Goal: Complete application form: Complete application form

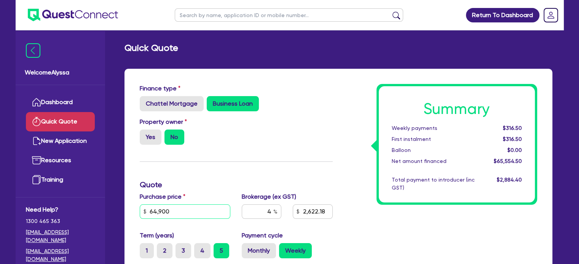
drag, startPoint x: 172, startPoint y: 211, endPoint x: 118, endPoint y: 206, distance: 53.9
click at [119, 206] on div "Finance type Chattel Mortgage Business Loan Asset type category Select Cars and…" at bounding box center [338, 241] width 439 height 344
paste input "25,839"
type input "25,839"
click at [236, 190] on div "Finance type Chattel Mortgage Business Loan Asset type category Select Cars and…" at bounding box center [236, 224] width 204 height 280
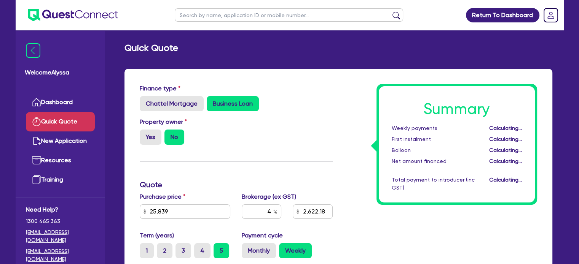
type input "1,059.74"
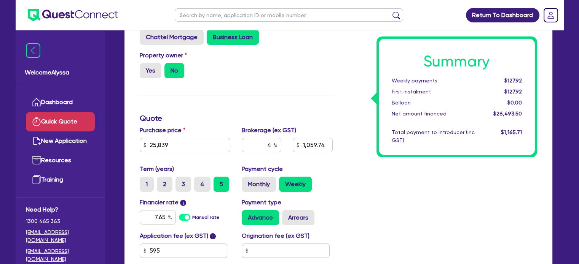
scroll to position [74, 0]
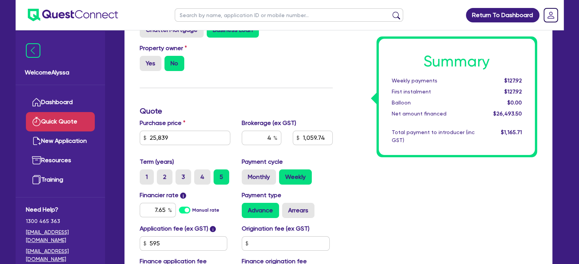
click at [336, 156] on div "Purchase price 25,839 Cash deposit Trade in Payout amount Balloon Brokerage (ex…" at bounding box center [236, 138] width 204 height 39
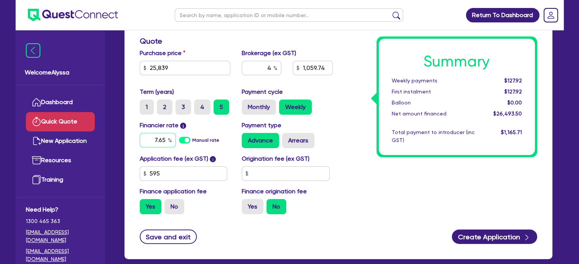
click at [156, 135] on input "7.65" at bounding box center [158, 140] width 36 height 14
type input "10.5"
type input "1,059.74"
click at [174, 203] on label "No" at bounding box center [174, 206] width 20 height 15
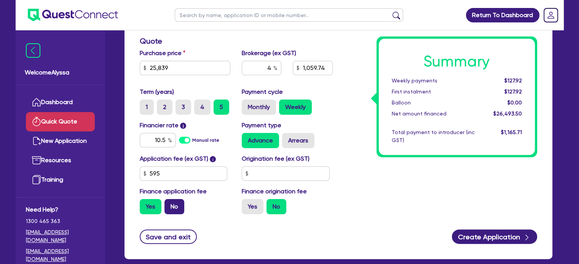
click at [169, 203] on input "No" at bounding box center [166, 201] width 5 height 5
radio input "true"
click at [353, 191] on div "Summary Weekly payments $133.20 First instalment i $787.70 Balloon $0.00 Net am…" at bounding box center [440, 80] width 204 height 280
click at [312, 76] on div "4 1,033.56" at bounding box center [287, 71] width 102 height 21
click at [273, 70] on div "4" at bounding box center [262, 68] width 40 height 14
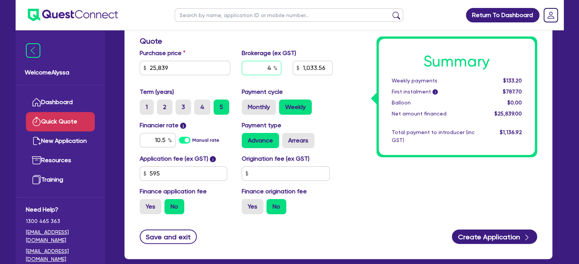
type input "1,033.56"
click at [273, 70] on div "4" at bounding box center [262, 68] width 40 height 14
type input "6"
type input "1,550.34"
click at [315, 103] on div "Monthly Weekly" at bounding box center [287, 107] width 91 height 15
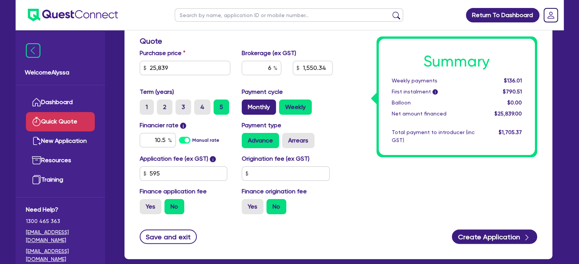
click at [262, 108] on label "Monthly" at bounding box center [259, 107] width 34 height 15
click at [247, 105] on input "Monthly" at bounding box center [244, 102] width 5 height 5
radio input "true"
type input "1,550.34"
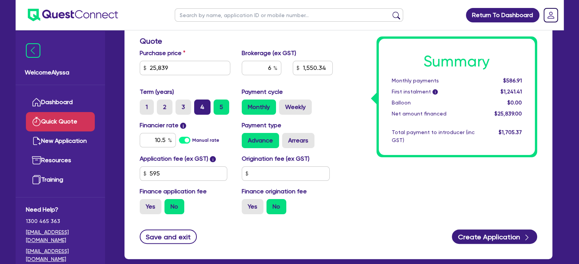
click at [202, 109] on label "4" at bounding box center [202, 107] width 16 height 15
click at [199, 105] on input "4" at bounding box center [196, 102] width 5 height 5
radio input "true"
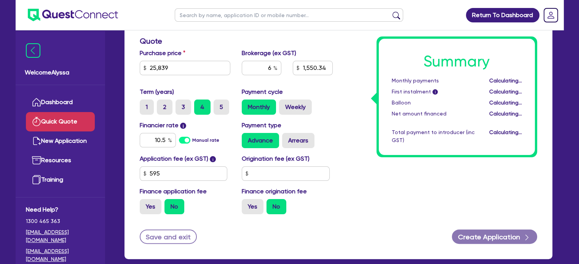
type input "1,550.34"
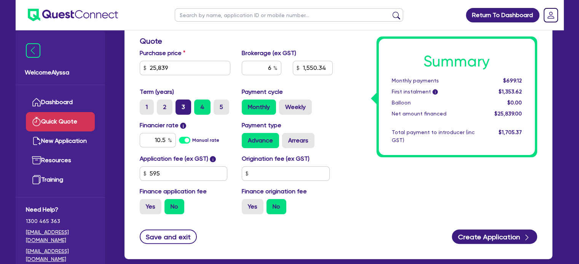
click at [181, 104] on label "3" at bounding box center [183, 107] width 16 height 15
click at [180, 104] on input "3" at bounding box center [177, 102] width 5 height 5
radio input "true"
type input "1,550.34"
click at [165, 105] on label "2" at bounding box center [165, 107] width 16 height 15
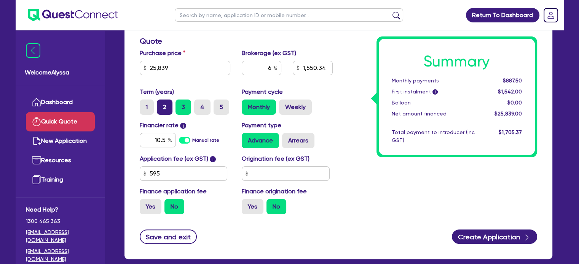
click at [162, 105] on input "2" at bounding box center [159, 102] width 5 height 5
radio input "true"
type input "1,550.34"
click at [204, 14] on input "text" at bounding box center [289, 14] width 228 height 13
type input "marina"
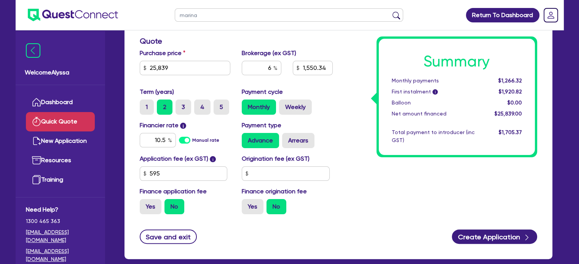
click button "submit" at bounding box center [396, 16] width 12 height 11
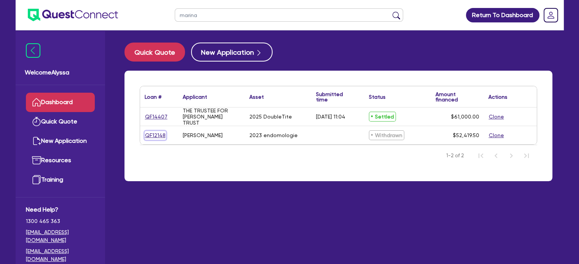
click at [153, 133] on link "QF12148" at bounding box center [155, 135] width 21 height 9
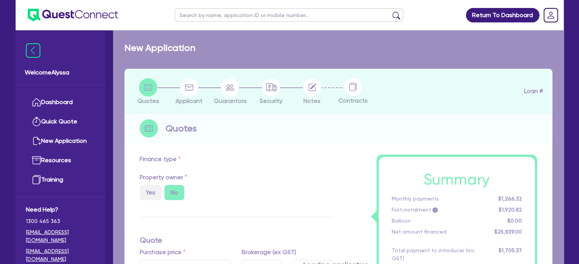
select select "TERTIARY_ASSETS"
type input "2023"
radio input "true"
type input "70,995"
type input "20,000"
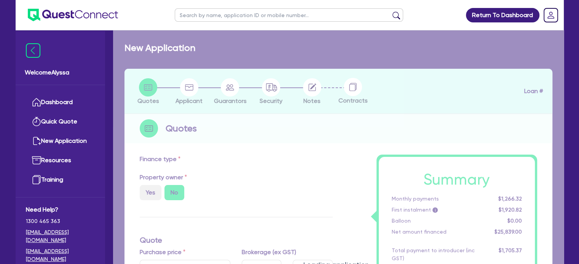
type input "5"
type input "2,620.98"
radio input "false"
radio input "true"
type input "16.95"
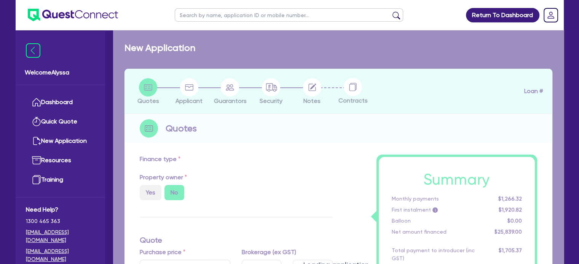
type input "395"
type input "900"
select select "BEAUTY_EQUIPMENT"
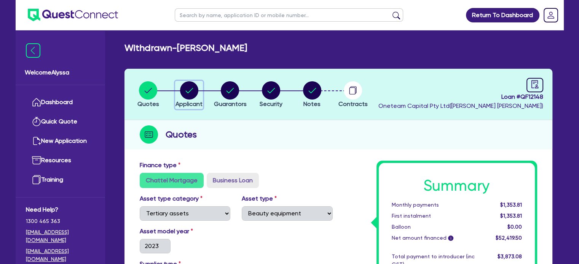
click at [179, 86] on div "button" at bounding box center [188, 90] width 27 height 18
select select "SOLE_TRADER"
select select "HEALTH_BEAUTY"
select select "OTHER_HEALTH_BEAUTY"
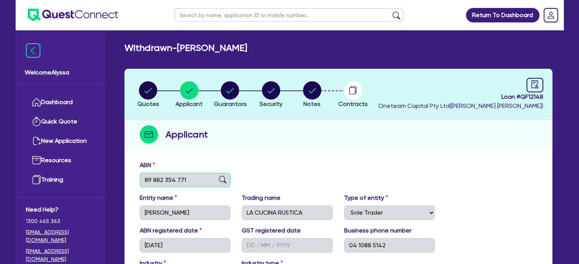
drag, startPoint x: 188, startPoint y: 180, endPoint x: 109, endPoint y: 171, distance: 79.6
click at [109, 171] on div "Welcome Alyssa Dashboard Quick Quote New Application Ref Company Ref Salesperso…" at bounding box center [290, 202] width 548 height 404
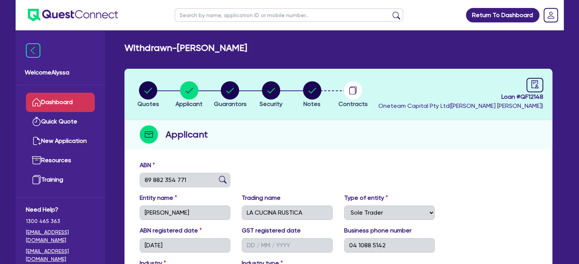
click at [76, 98] on link "Dashboard" at bounding box center [60, 102] width 69 height 19
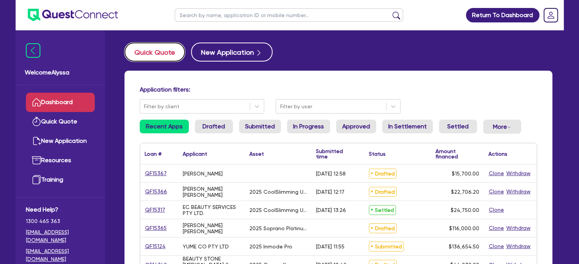
click at [170, 49] on button "Quick Quote" at bounding box center [154, 52] width 60 height 19
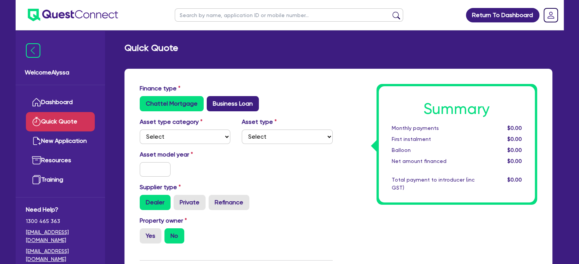
click at [237, 100] on label "Business Loan" at bounding box center [233, 103] width 52 height 15
click at [212, 100] on input "Business Loan" at bounding box center [209, 98] width 5 height 5
radio input "true"
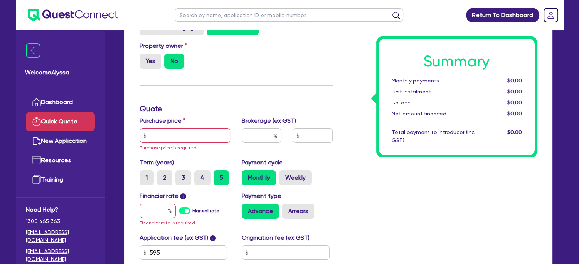
scroll to position [77, 0]
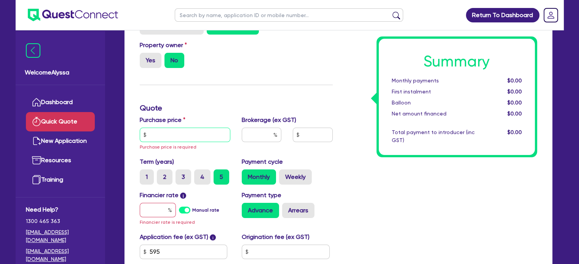
click at [155, 128] on input "text" at bounding box center [185, 135] width 91 height 14
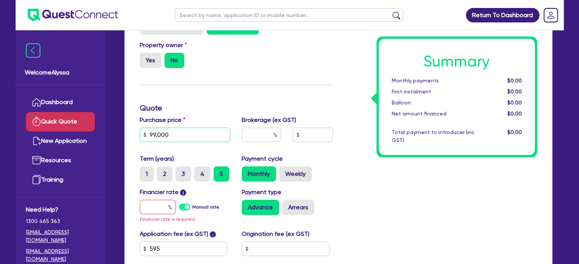
type input "99,000"
click at [159, 206] on input "text" at bounding box center [158, 207] width 36 height 14
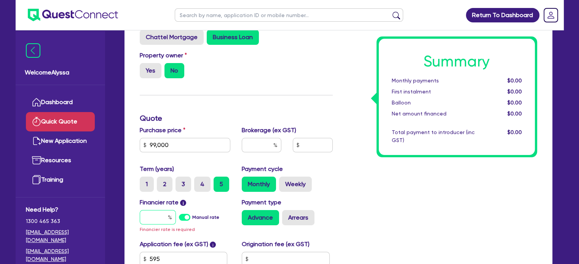
scroll to position [0, 0]
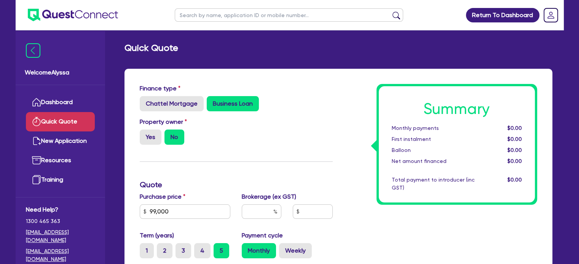
click at [207, 16] on input "text" at bounding box center [289, 14] width 228 height 13
type input "marina"
click button "submit" at bounding box center [396, 16] width 12 height 11
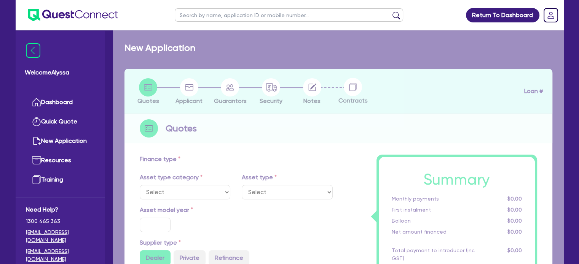
select select "TERTIARY_ASSETS"
type input "2023"
radio input "true"
type input "70,995"
type input "20,000"
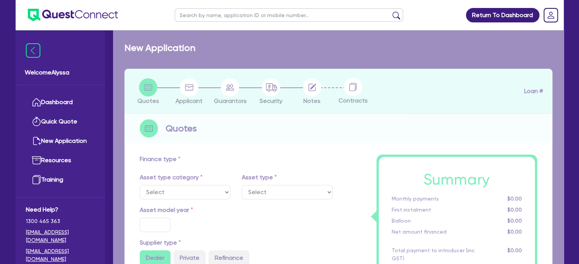
type input "5"
type input "2,620.98"
type input "16.95"
type input "395"
type input "900"
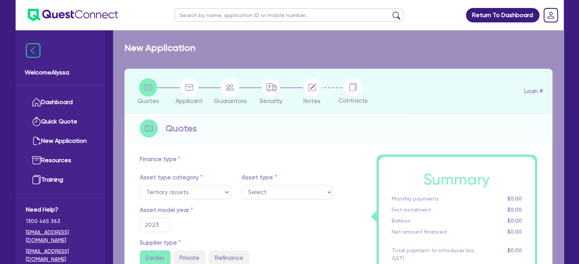
select select "BEAUTY_EQUIPMENT"
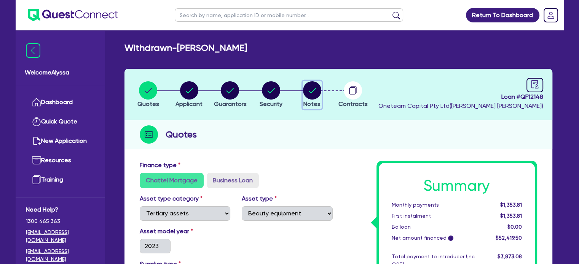
click at [307, 93] on circle "button" at bounding box center [312, 90] width 18 height 18
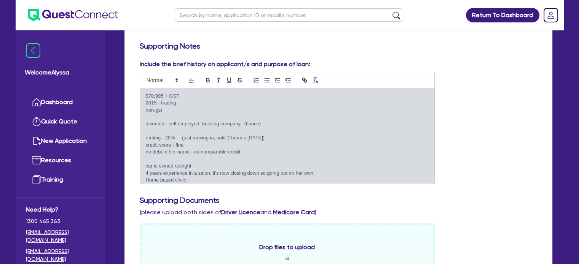
scroll to position [61, 0]
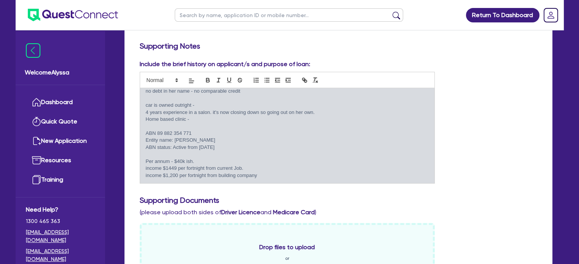
click at [207, 17] on input "text" at bounding box center [289, 14] width 228 height 13
type input "[PERSON_NAME]"
click button "submit" at bounding box center [396, 16] width 12 height 11
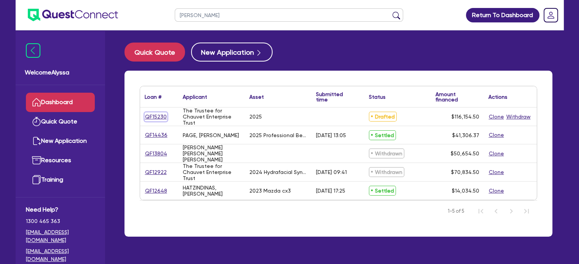
click at [161, 114] on link "QF15230" at bounding box center [156, 117] width 22 height 9
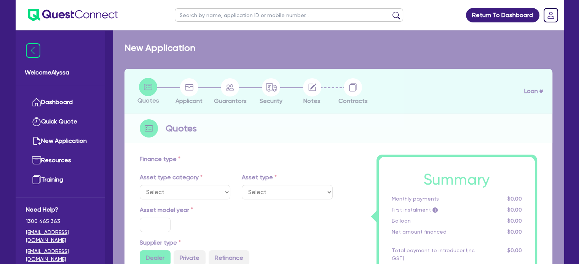
select select "SECONDARY_ASSETS"
type input "2025"
radio input "true"
type input "115,500"
type input "5"
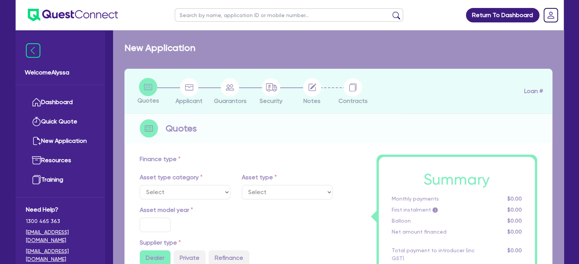
type input "5,807.73"
type input "7.49"
type input "900"
select select "MEDICAL_DENTAL_LABORATORY_EQUIPMENT"
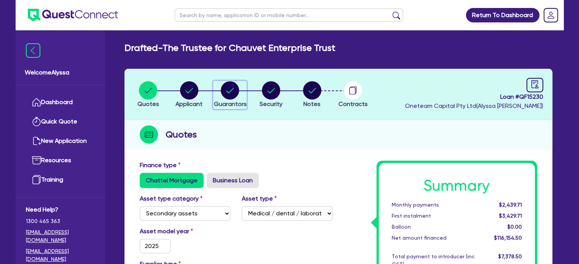
click at [230, 82] on circle "button" at bounding box center [230, 90] width 18 height 18
select select "MRS"
select select "MARRIED"
select select "PROPERTY"
select select "CASH"
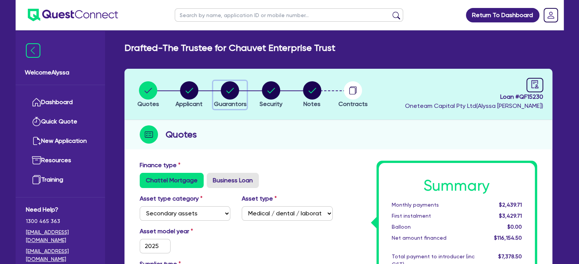
select select "VEHICLE"
select select "MORTGAGE"
select select "MR"
select select "[GEOGRAPHIC_DATA]"
select select "MARRIED"
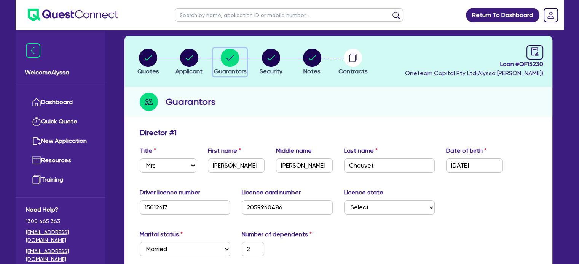
scroll to position [11, 0]
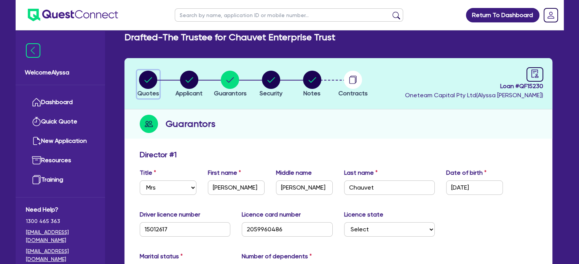
click at [147, 80] on circle "button" at bounding box center [148, 80] width 18 height 18
select select "SECONDARY_ASSETS"
select select "MEDICAL_DENTAL_LABORATORY_EQUIPMENT"
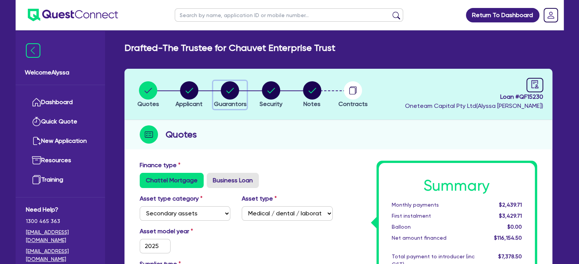
click at [239, 94] on icon "button" at bounding box center [230, 90] width 18 height 18
select select "MRS"
select select "MARRIED"
select select "PROPERTY"
select select "CASH"
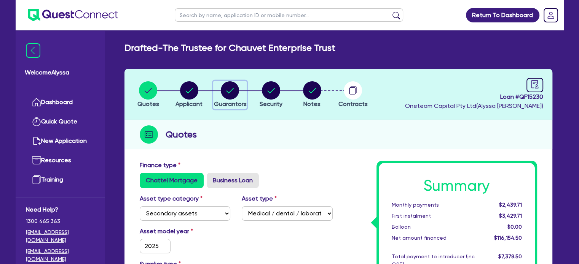
select select "VEHICLE"
select select "MORTGAGE"
select select "MR"
select select "[GEOGRAPHIC_DATA]"
select select "MARRIED"
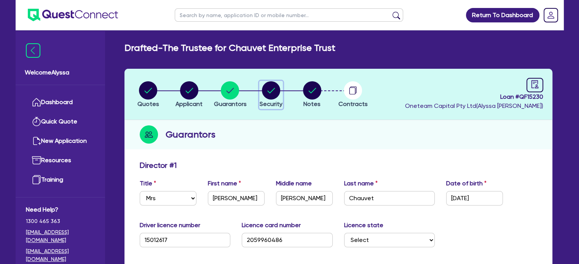
click at [268, 97] on circle "button" at bounding box center [271, 90] width 18 height 18
select select "SECONDARY_ASSETS"
select select "MEDICAL_DENTAL_LABORATORY_EQUIPMENT"
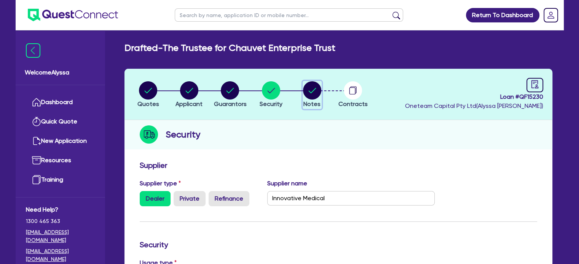
click at [304, 91] on circle "button" at bounding box center [312, 90] width 18 height 18
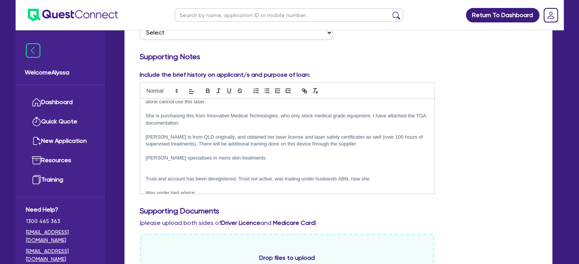
scroll to position [54, 0]
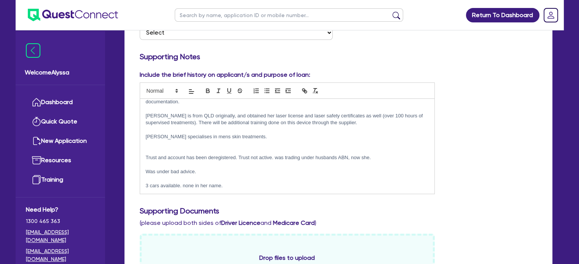
click at [222, 153] on p at bounding box center [287, 151] width 283 height 7
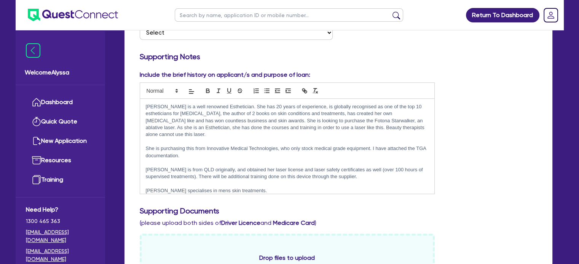
scroll to position [0, 0]
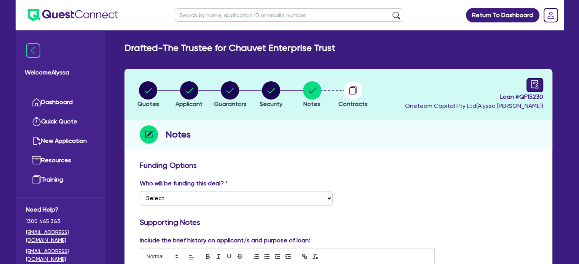
drag, startPoint x: 222, startPoint y: 153, endPoint x: 539, endPoint y: 88, distance: 323.6
click at [539, 88] on link at bounding box center [534, 85] width 17 height 14
select select "DRAFTED_NEW"
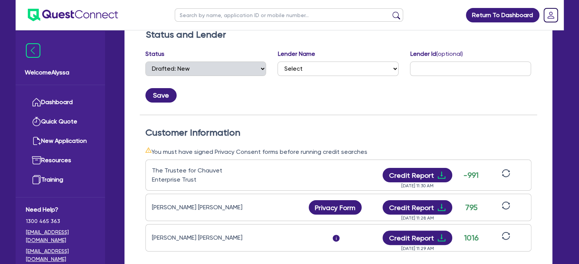
scroll to position [131, 0]
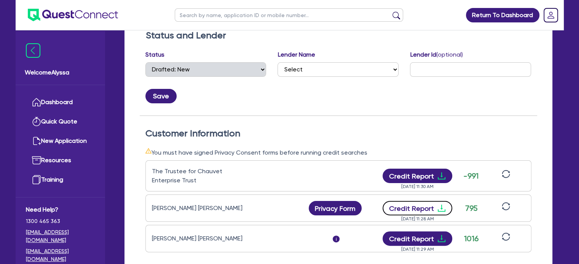
click at [419, 213] on button "Credit Report" at bounding box center [417, 208] width 70 height 14
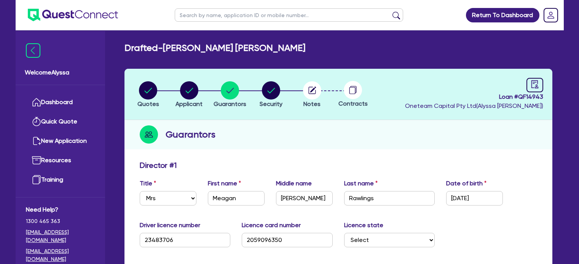
select select "MRS"
select select "[GEOGRAPHIC_DATA]"
select select "MARRIED"
select select "CASH"
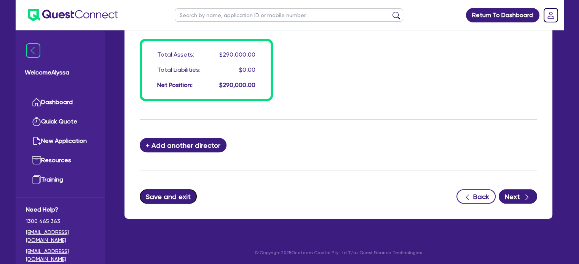
click at [167, 198] on button "Save and exit" at bounding box center [168, 196] width 57 height 14
